Goal: Information Seeking & Learning: Learn about a topic

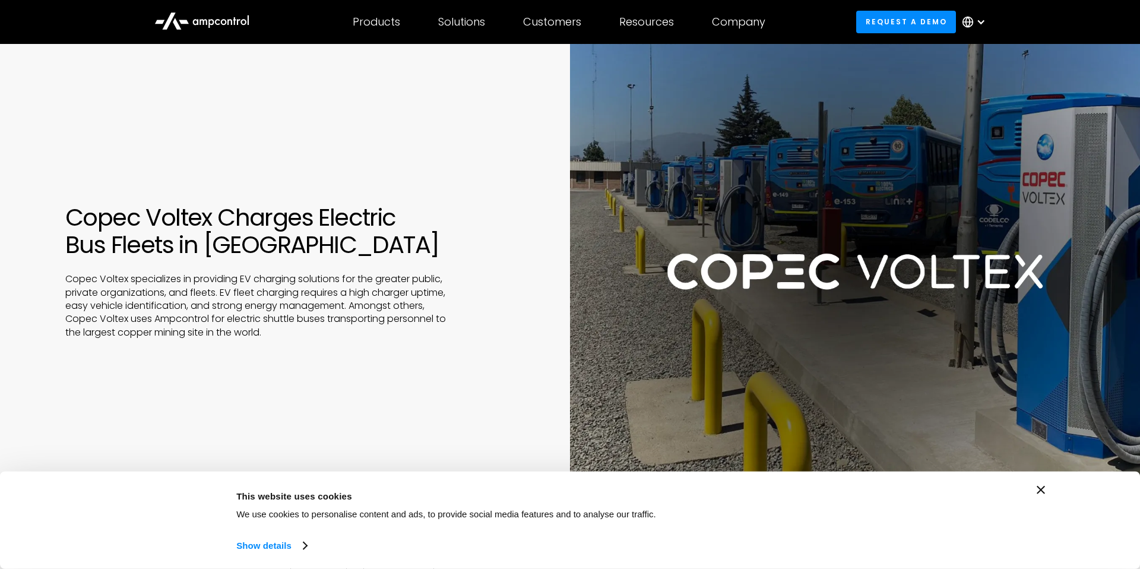
click at [1043, 488] on icon "Close banner" at bounding box center [1041, 490] width 8 height 8
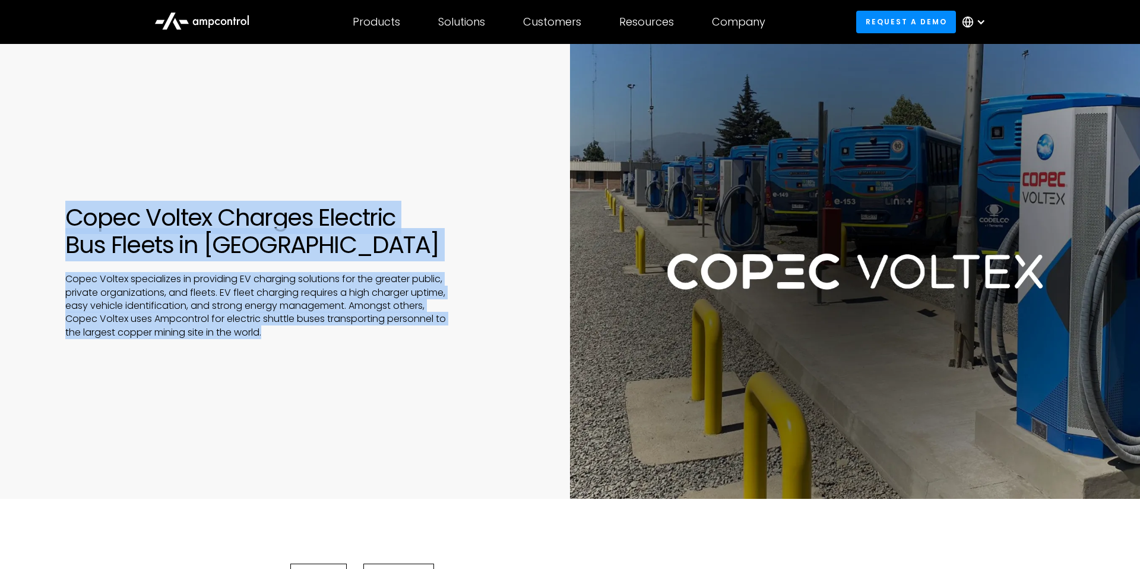
drag, startPoint x: 276, startPoint y: 334, endPoint x: 62, endPoint y: 208, distance: 248.6
click at [62, 208] on div "Copec Voltex Charges Electric Bus Fleets in [GEOGRAPHIC_DATA] Copec Voltex spec…" at bounding box center [285, 271] width 570 height 135
click at [273, 331] on p "Copec Voltex specializes in providing EV charging solutions for the greater pub…" at bounding box center [258, 306] width 386 height 67
drag, startPoint x: 273, startPoint y: 331, endPoint x: 61, endPoint y: 213, distance: 242.4
click at [61, 213] on div "Copec Voltex Charges Electric Bus Fleets in [GEOGRAPHIC_DATA] Copec Voltex spec…" at bounding box center [285, 271] width 570 height 135
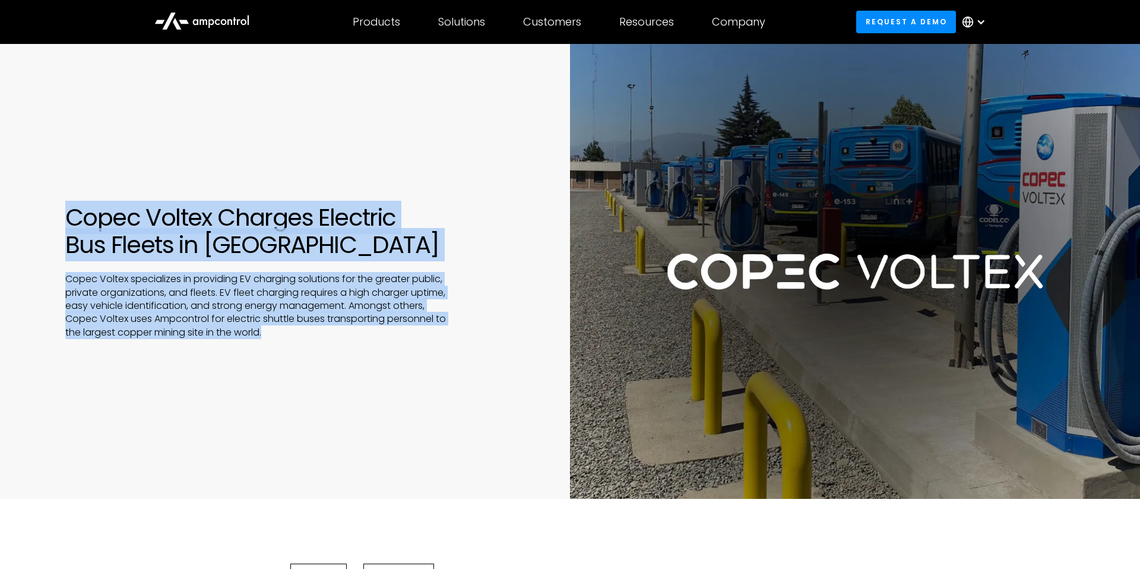
click at [294, 362] on div "Copec Voltex Charges Electric Bus Fleets in [GEOGRAPHIC_DATA] Copec Voltex spec…" at bounding box center [570, 271] width 1140 height 455
drag, startPoint x: 296, startPoint y: 337, endPoint x: 36, endPoint y: 220, distance: 284.4
click at [36, 220] on div "Copec Voltex Charges Electric Bus Fleets in [GEOGRAPHIC_DATA] Copec Voltex spec…" at bounding box center [285, 271] width 570 height 135
click at [313, 381] on div "Copec Voltex Charges Electric Bus Fleets in [GEOGRAPHIC_DATA] Copec Voltex spec…" at bounding box center [570, 271] width 1140 height 455
